Goal: Task Accomplishment & Management: Use online tool/utility

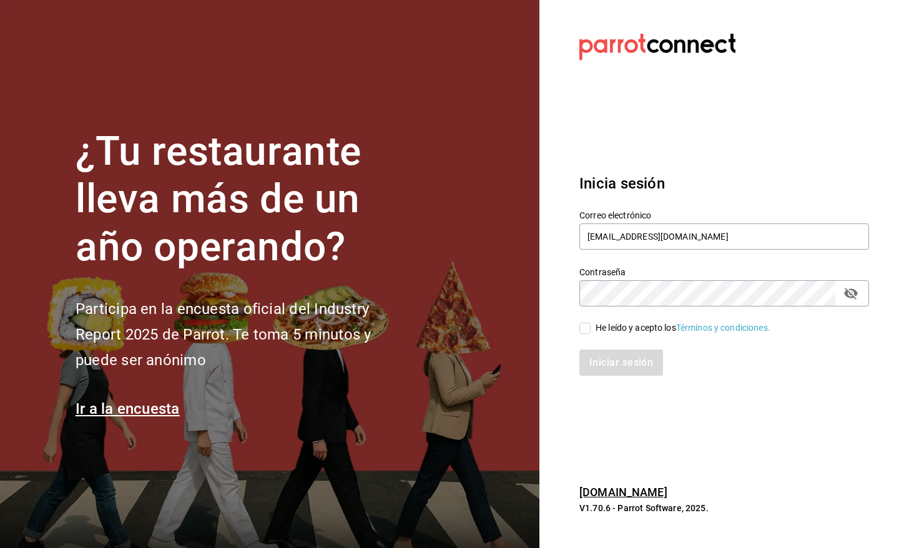
click at [590, 328] on span "He leído y acepto los Términos y condiciones." at bounding box center [680, 327] width 180 height 13
click at [590, 328] on input "He leído y acepto los Términos y condiciones." at bounding box center [584, 328] width 11 height 11
checkbox input "true"
click at [618, 362] on button "Iniciar sesión" at bounding box center [621, 362] width 85 height 26
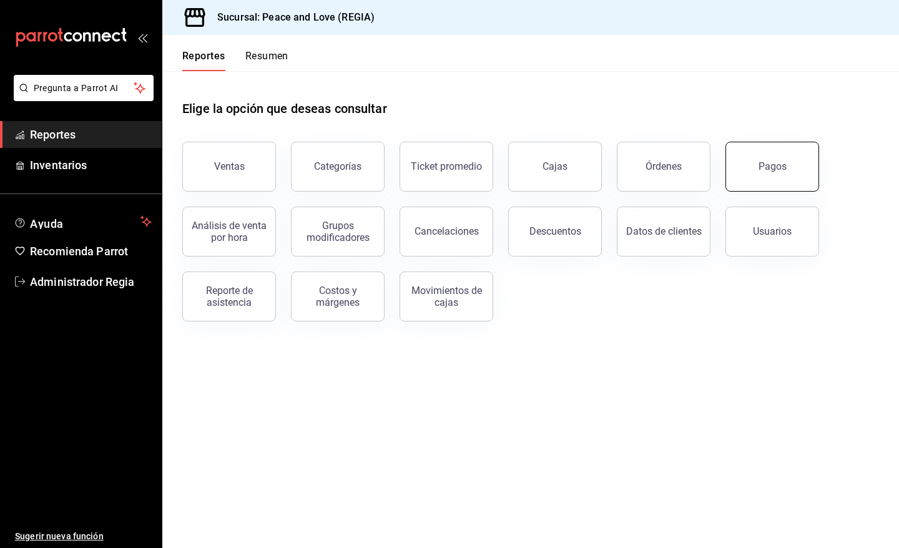
click at [788, 170] on button "Pagos" at bounding box center [772, 167] width 94 height 50
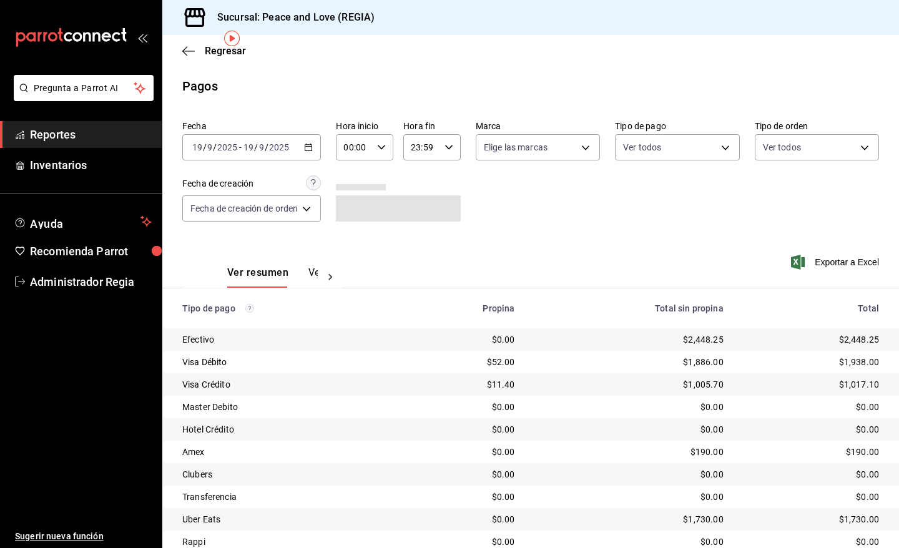
scroll to position [47, 0]
